Goal: Transaction & Acquisition: Purchase product/service

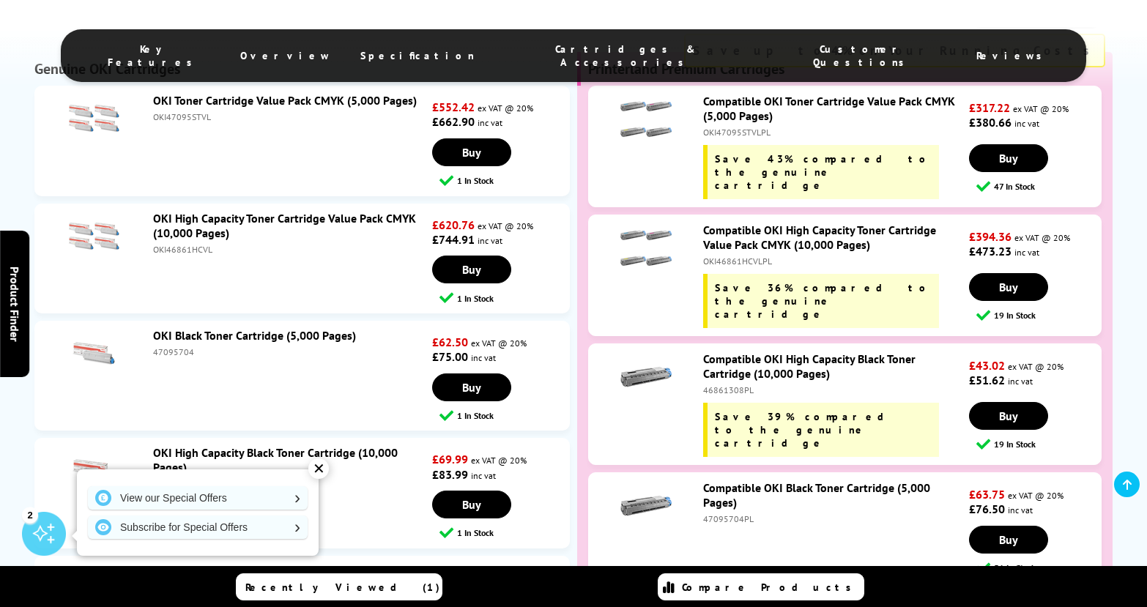
scroll to position [2905, 0]
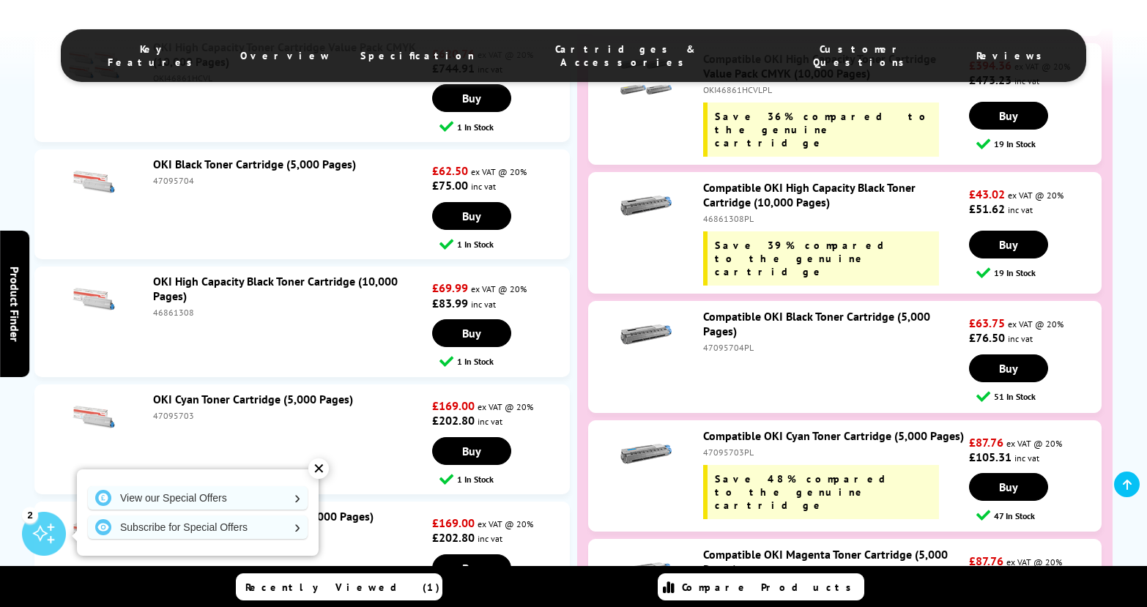
click at [196, 274] on link "OKI High Capacity Black Toner Cartridge (10,000 Pages)" at bounding box center [275, 288] width 245 height 29
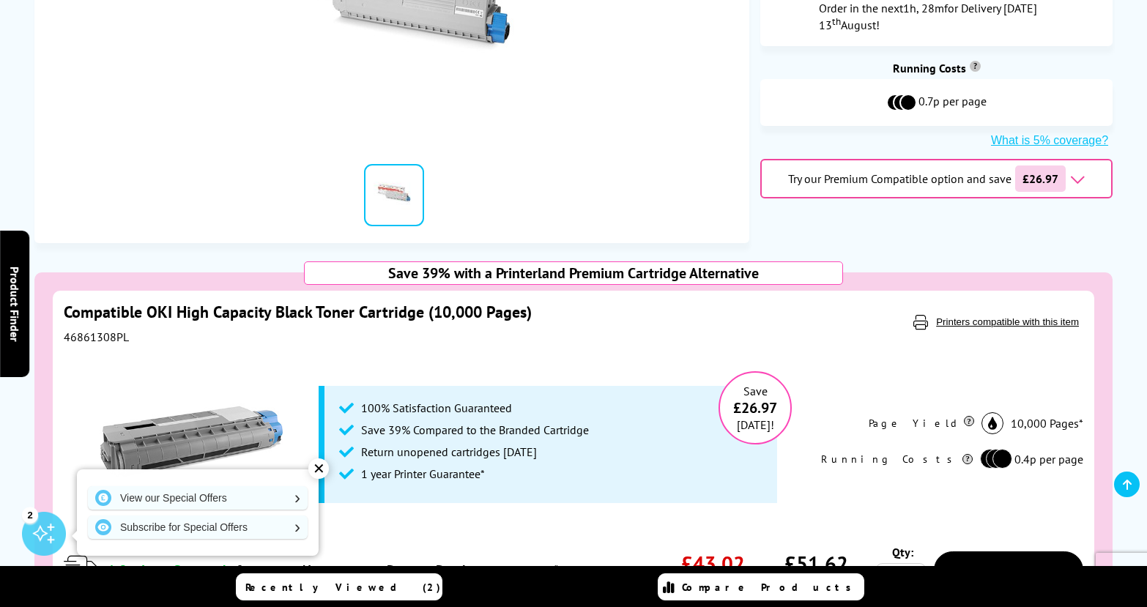
scroll to position [683, 0]
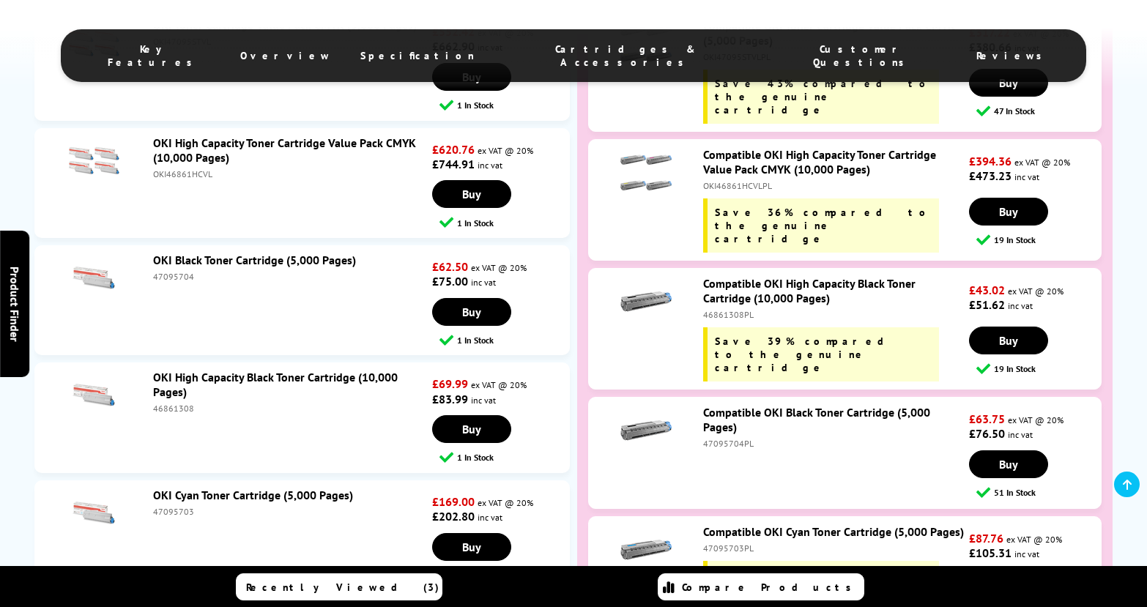
scroll to position [2905, 0]
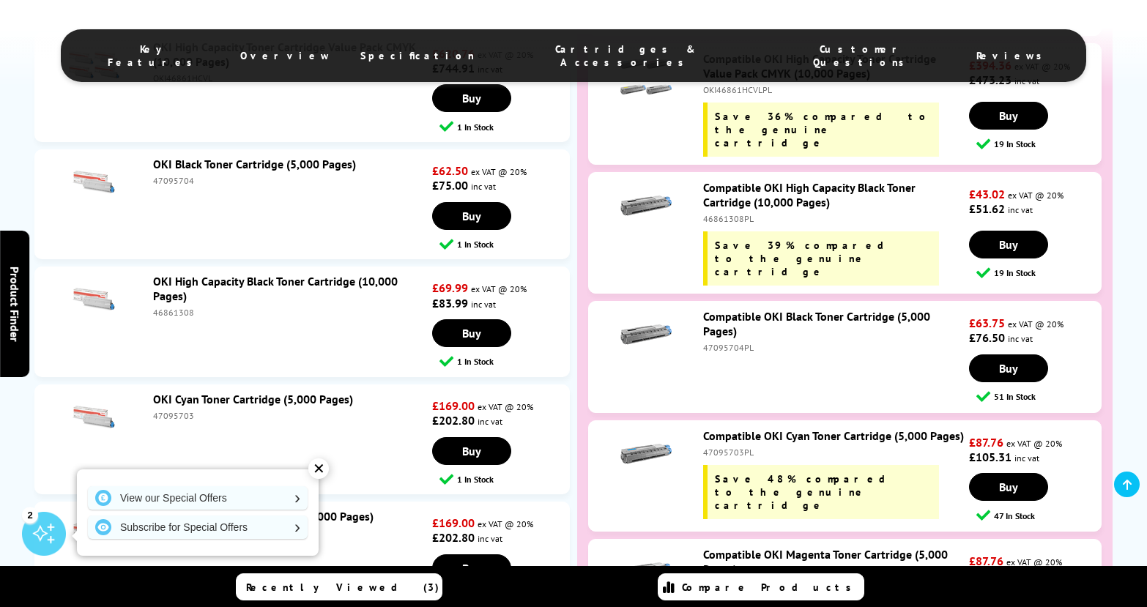
drag, startPoint x: 241, startPoint y: 384, endPoint x: 245, endPoint y: 402, distance: 18.0
click at [245, 402] on li "OKI Cyan Toner Cartridge (5,000 Pages) 47095703 £169.00 ex VAT @ 20% £202.80 in…" at bounding box center [301, 439] width 535 height 110
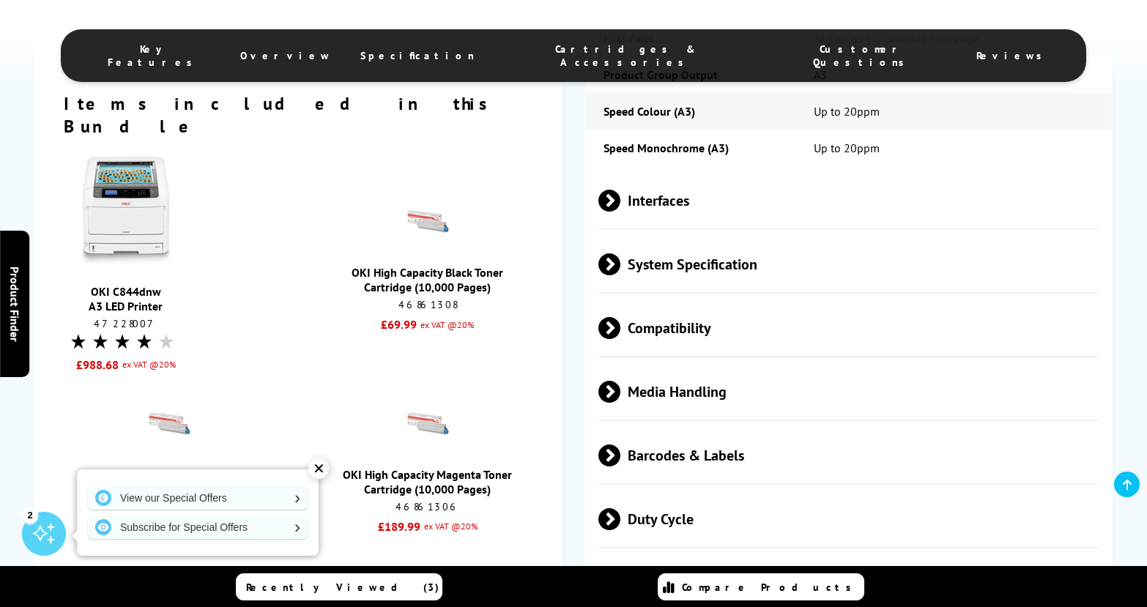
scroll to position [2222, 0]
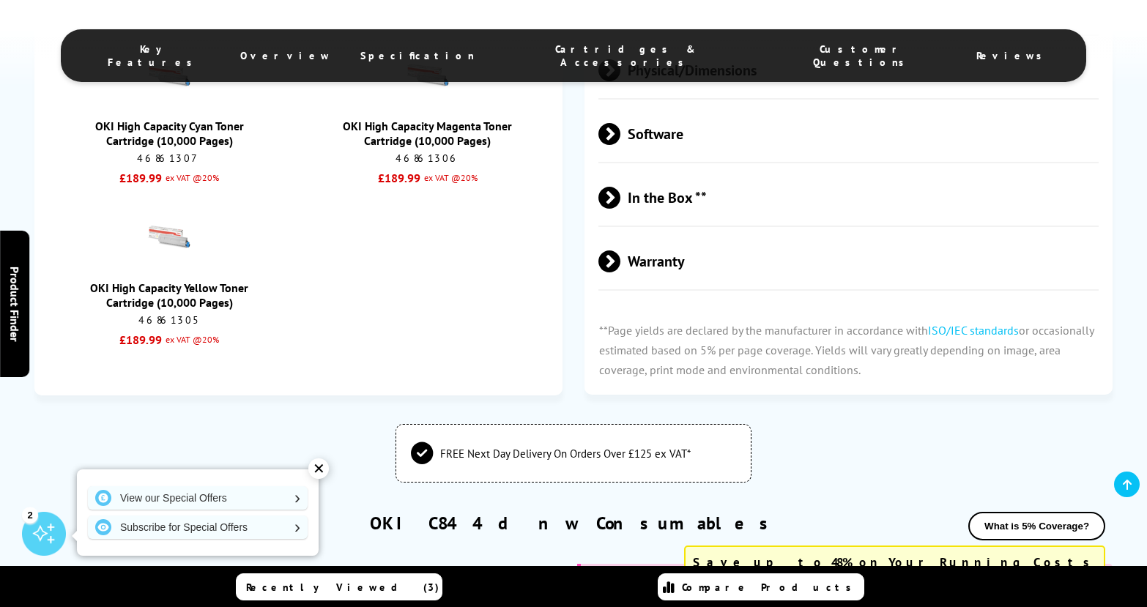
click at [161, 280] on link "OKI High Capacity Yellow Toner Cartridge (10,000 Pages)" at bounding box center [169, 294] width 158 height 29
